Goal: Entertainment & Leisure: Consume media (video, audio)

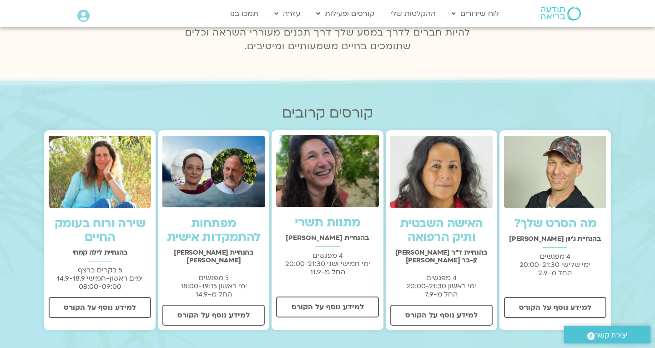
scroll to position [174, 0]
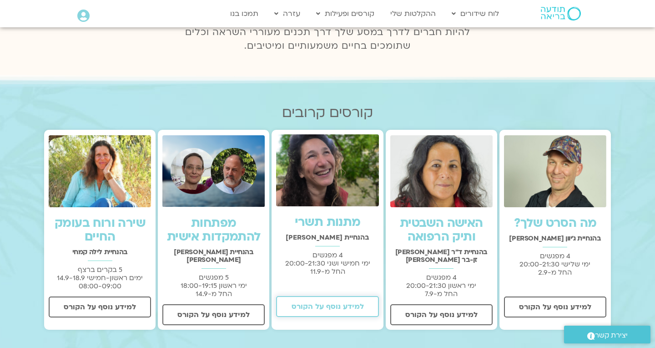
click at [314, 306] on span "למידע נוסף על הקורס" at bounding box center [328, 306] width 72 height 8
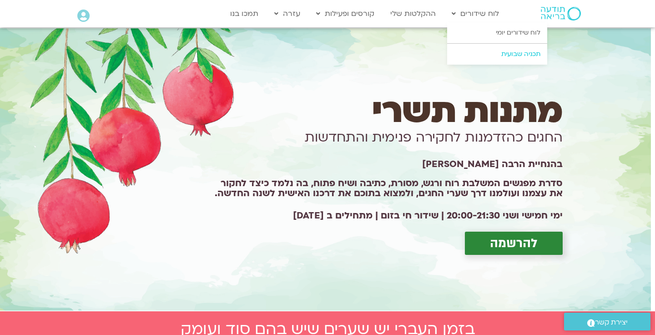
click at [512, 56] on link "תכניה שבועית" at bounding box center [497, 54] width 100 height 21
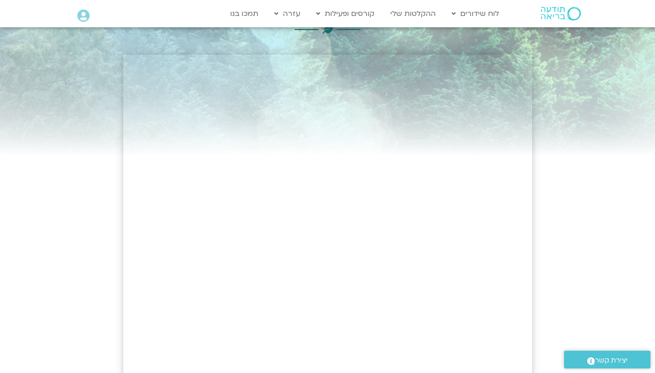
scroll to position [23, 0]
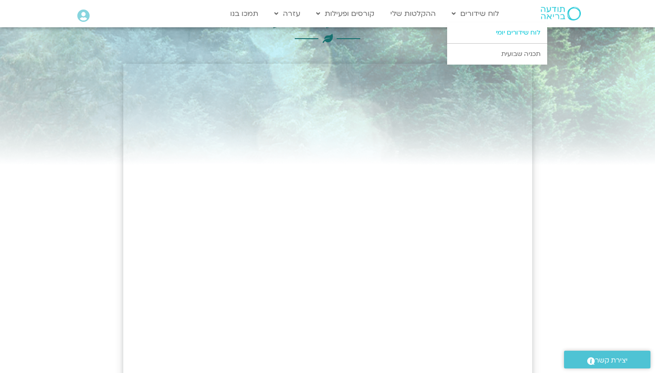
click at [485, 34] on link "לוח שידורים יומי" at bounding box center [497, 32] width 100 height 21
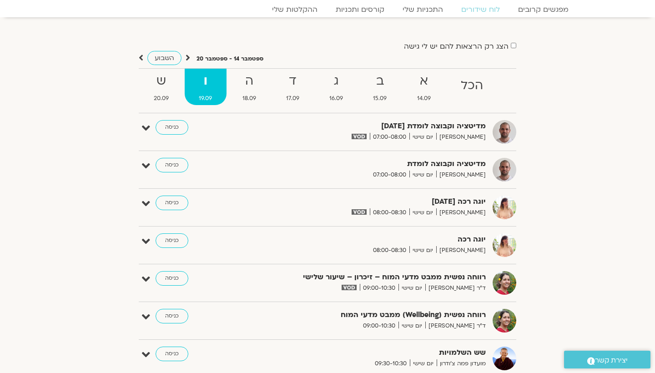
scroll to position [33, 0]
click at [257, 83] on strong "ה" at bounding box center [249, 81] width 42 height 20
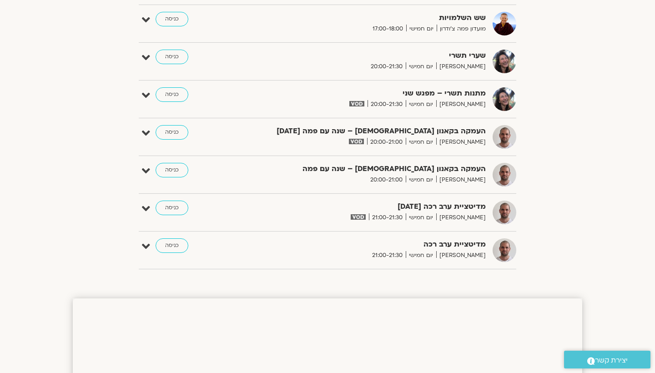
scroll to position [575, 0]
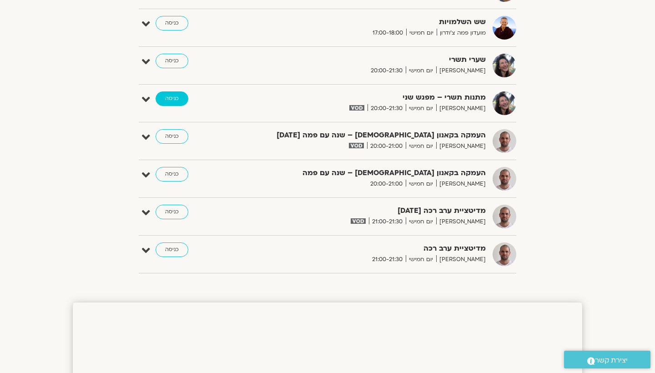
click at [169, 100] on link "כניסה" at bounding box center [172, 98] width 33 height 15
